Goal: Task Accomplishment & Management: Manage account settings

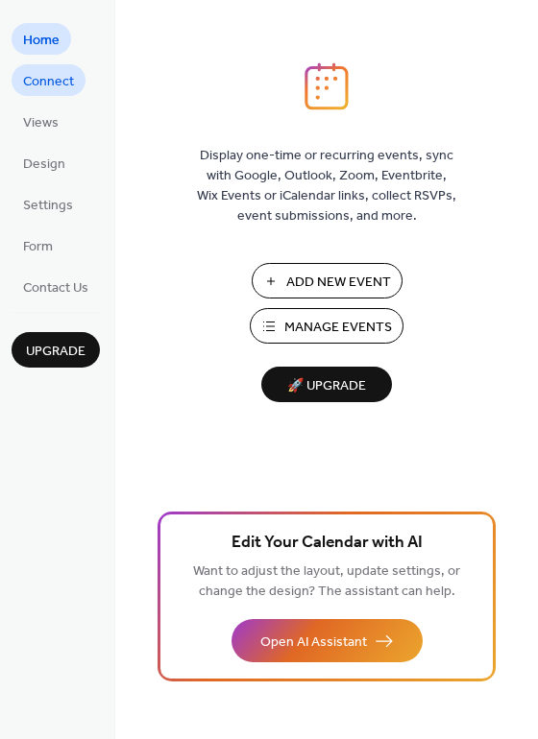
click at [51, 76] on span "Connect" at bounding box center [48, 82] width 51 height 20
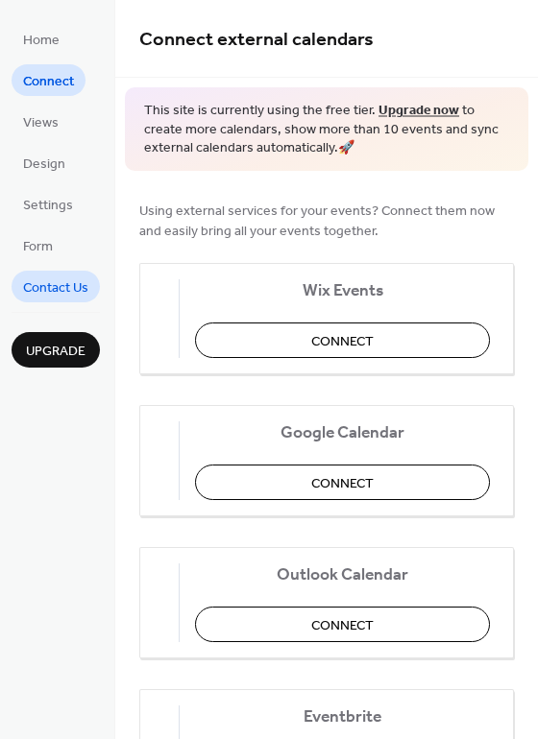
click at [37, 279] on span "Contact Us" at bounding box center [55, 288] width 65 height 20
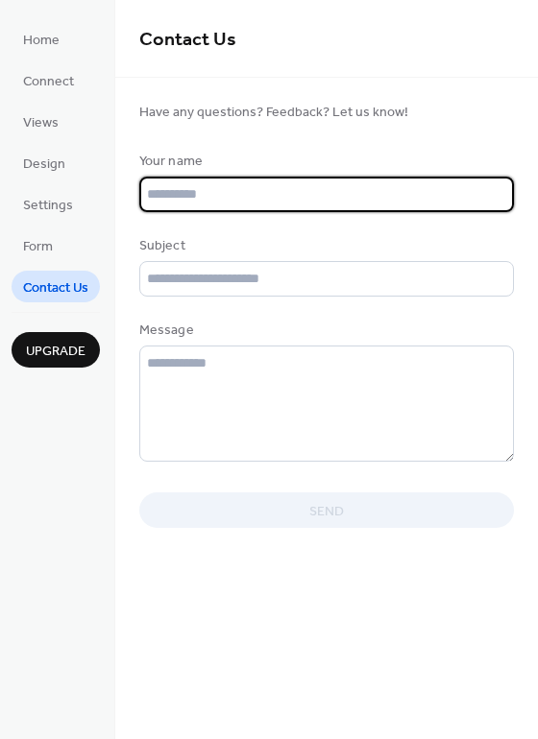
click at [218, 195] on input "text" at bounding box center [326, 195] width 374 height 36
type input "**********"
drag, startPoint x: 310, startPoint y: 200, endPoint x: 125, endPoint y: 195, distance: 185.3
click at [125, 195] on form "**********" at bounding box center [326, 314] width 422 height 427
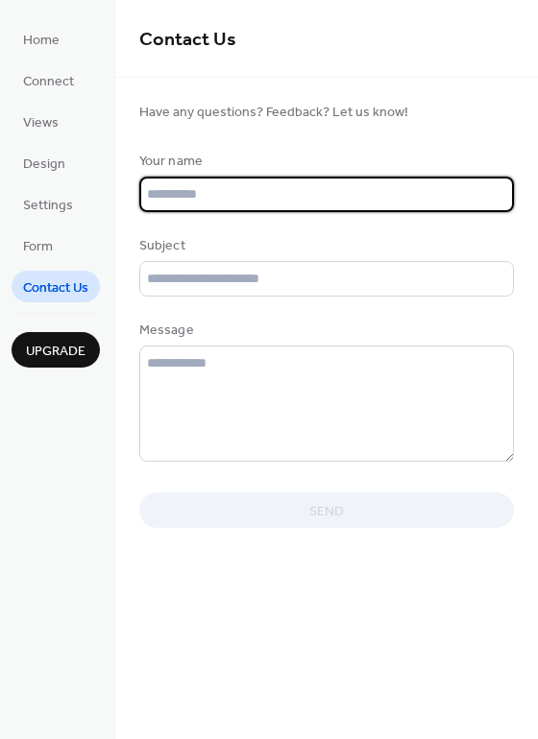
scroll to position [0, 0]
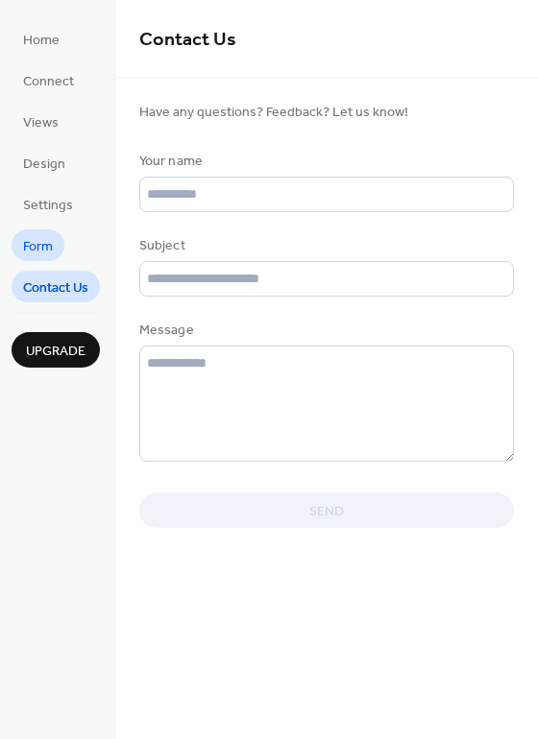
click at [48, 238] on span "Form" at bounding box center [38, 247] width 30 height 20
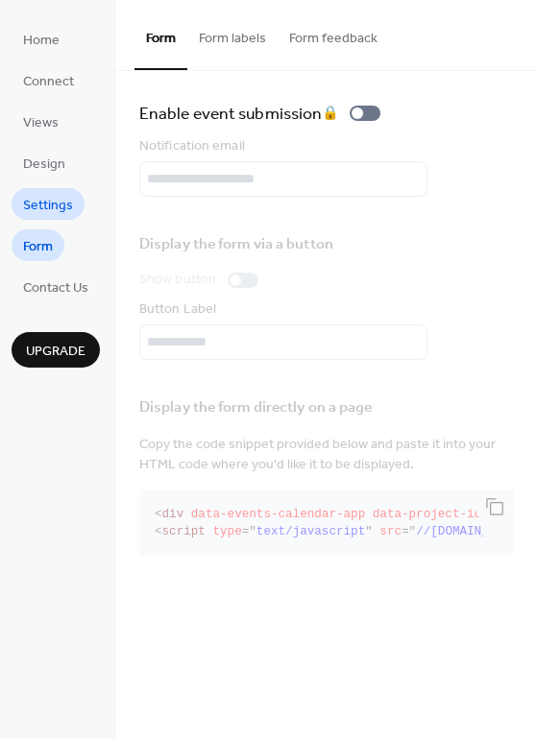
click at [59, 202] on span "Settings" at bounding box center [48, 206] width 50 height 20
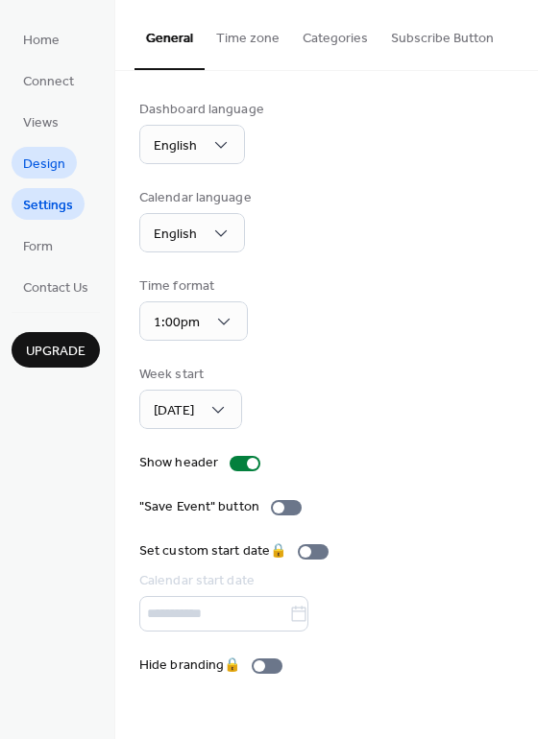
click at [50, 167] on span "Design" at bounding box center [44, 165] width 42 height 20
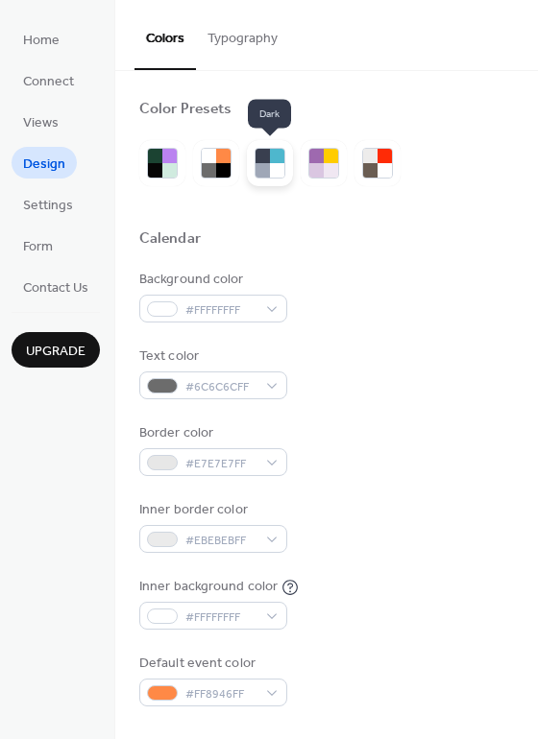
click at [261, 164] on div at bounding box center [262, 170] width 14 height 14
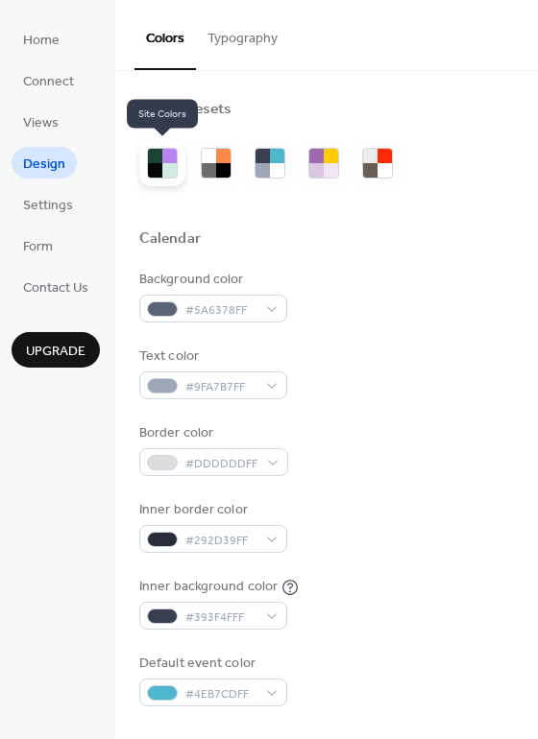
click at [172, 160] on div at bounding box center [169, 156] width 14 height 14
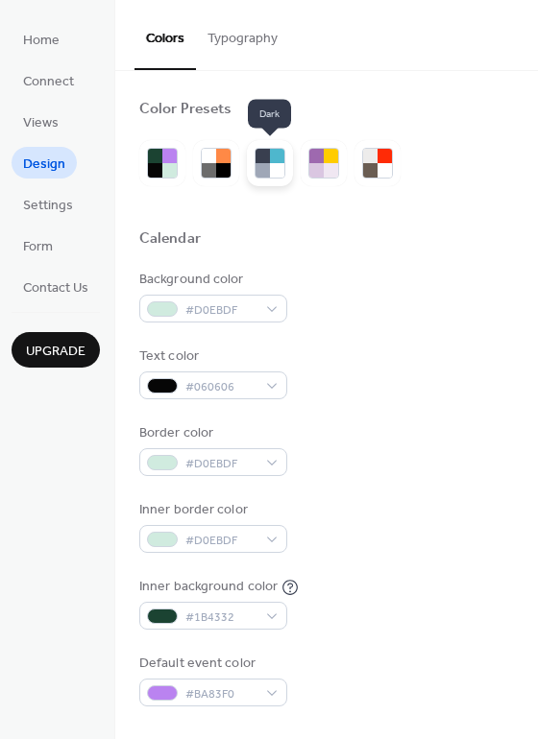
click at [279, 166] on div at bounding box center [277, 170] width 14 height 14
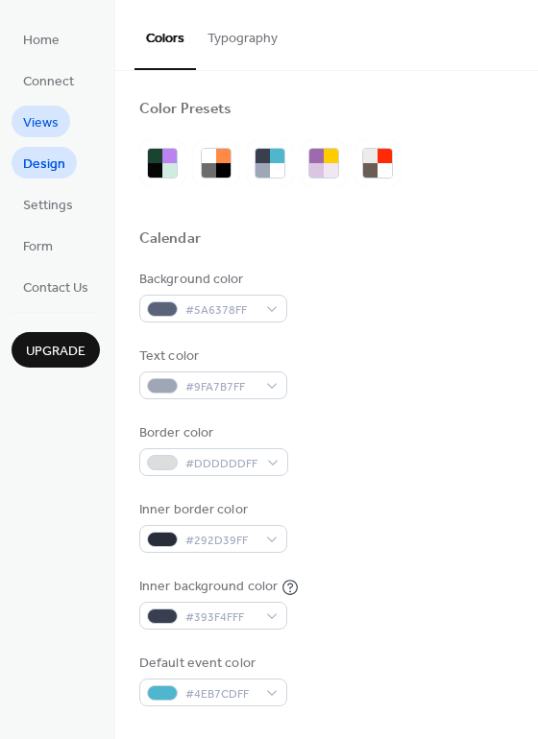
drag, startPoint x: 70, startPoint y: 127, endPoint x: 60, endPoint y: 125, distance: 9.8
click at [68, 126] on ul "Home Connect Views Design Settings Form Contact Us" at bounding box center [56, 162] width 88 height 279
click at [49, 121] on span "Views" at bounding box center [41, 123] width 36 height 20
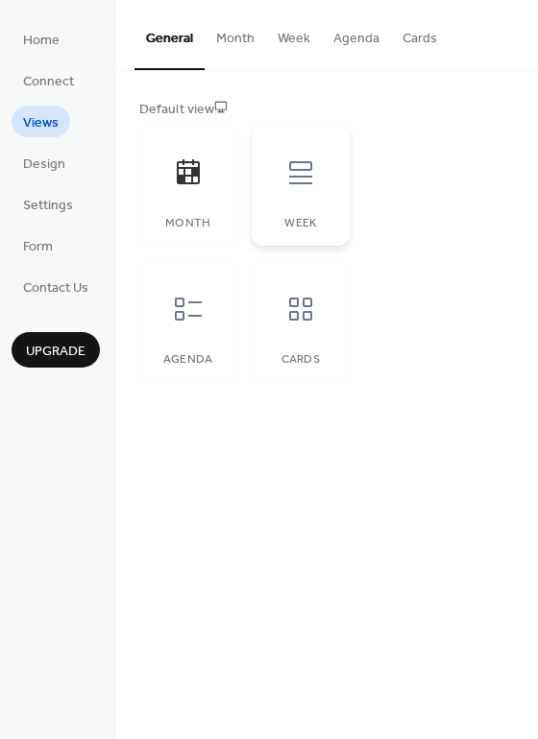
click at [295, 174] on icon at bounding box center [300, 172] width 31 height 31
click at [48, 84] on span "Connect" at bounding box center [48, 82] width 51 height 20
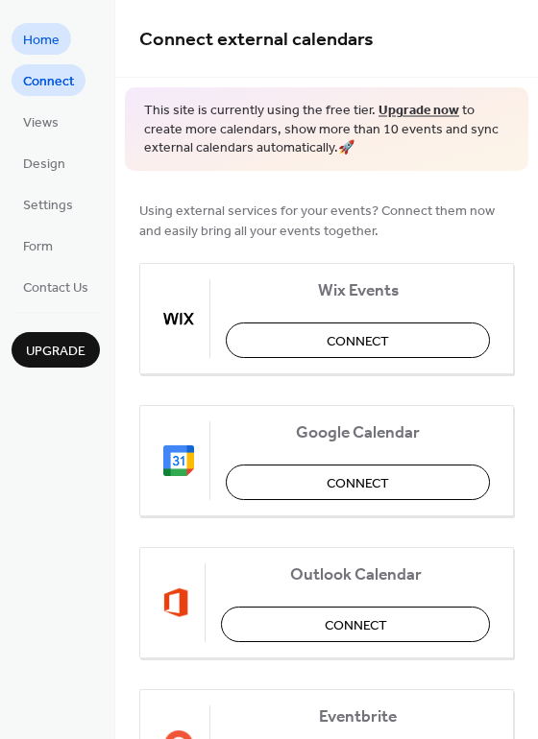
click at [57, 43] on span "Home" at bounding box center [41, 41] width 36 height 20
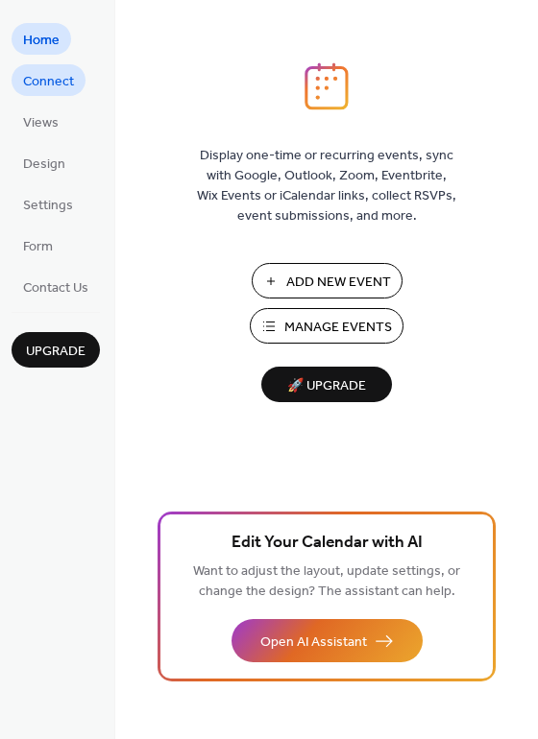
click at [47, 79] on span "Connect" at bounding box center [48, 82] width 51 height 20
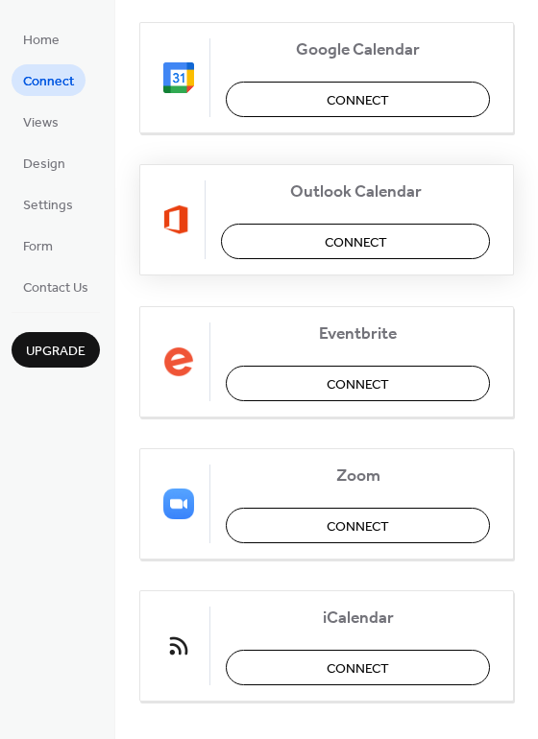
scroll to position [403, 0]
